Goal: Navigation & Orientation: Find specific page/section

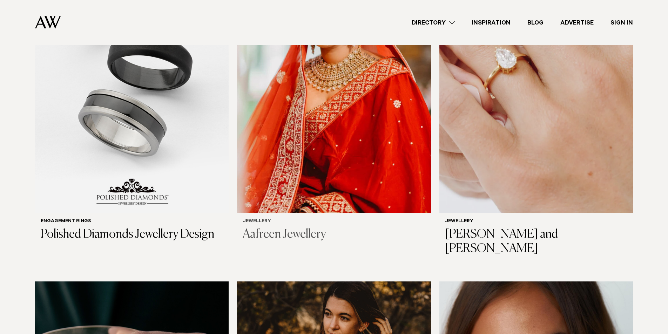
scroll to position [316, 0]
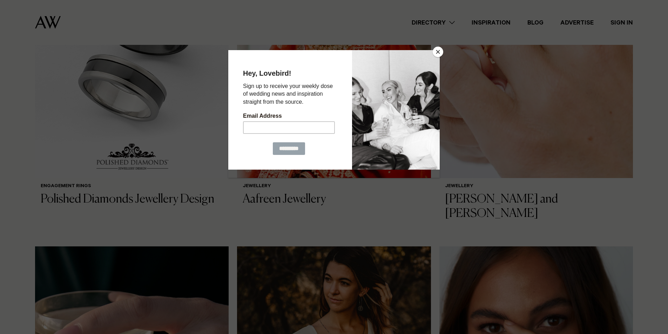
click at [437, 50] on button "Close" at bounding box center [438, 52] width 11 height 11
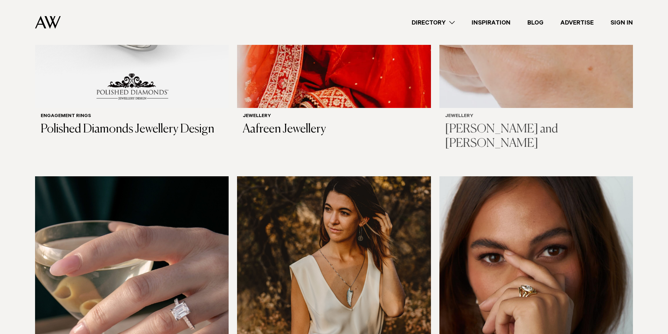
scroll to position [351, 0]
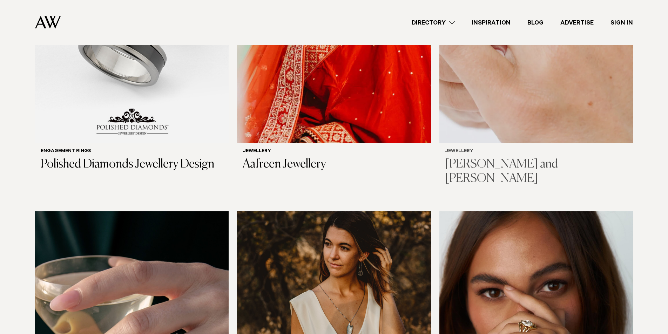
click at [489, 162] on h3 "[PERSON_NAME] and [PERSON_NAME]" at bounding box center [536, 171] width 182 height 29
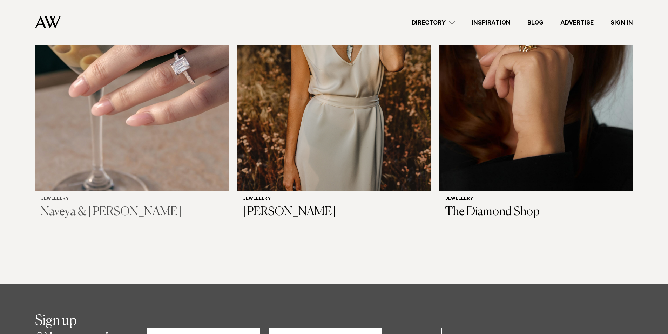
scroll to position [666, 0]
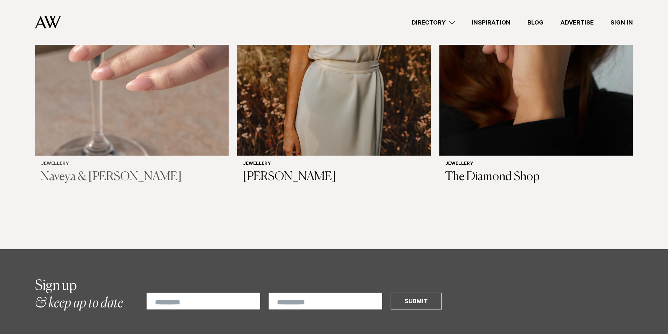
click at [74, 170] on h3 "Naveya & [PERSON_NAME]" at bounding box center [132, 177] width 182 height 14
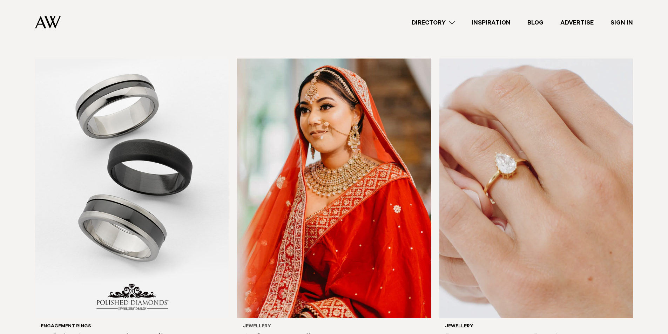
scroll to position [140, 0]
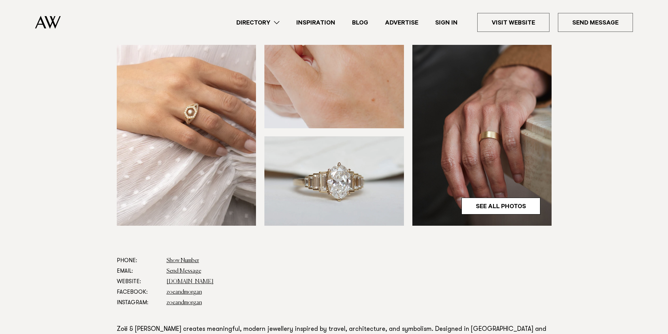
scroll to position [245, 0]
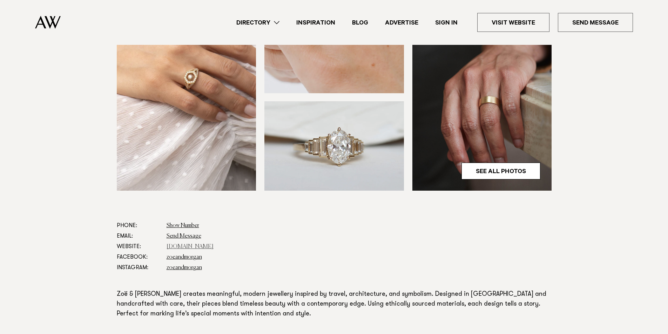
click at [208, 244] on link "zoeandmorgan.com" at bounding box center [190, 247] width 47 height 6
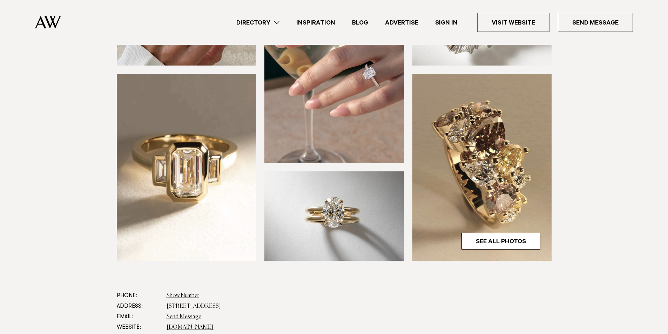
scroll to position [210, 0]
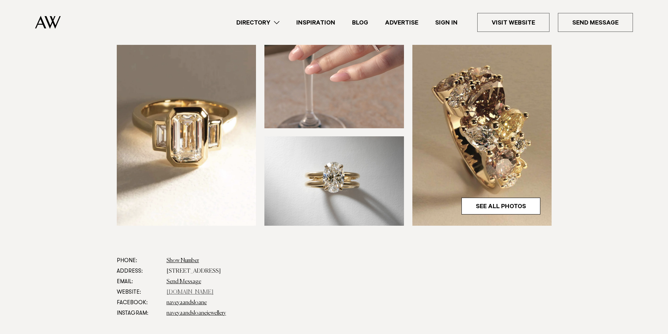
click at [214, 290] on link "[DOMAIN_NAME]" at bounding box center [190, 293] width 47 height 6
